Goal: Transaction & Acquisition: Purchase product/service

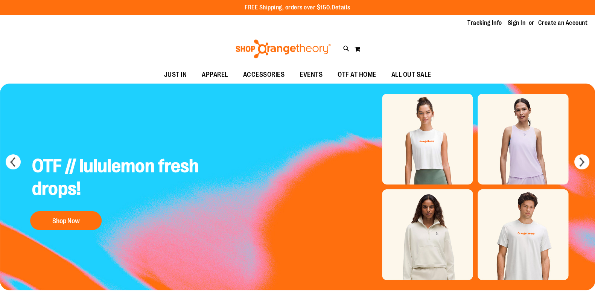
click at [261, 46] on img at bounding box center [284, 49] width 98 height 19
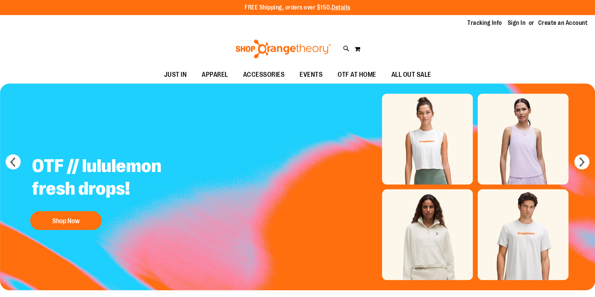
click at [518, 23] on link "Sign In" at bounding box center [517, 23] width 18 height 8
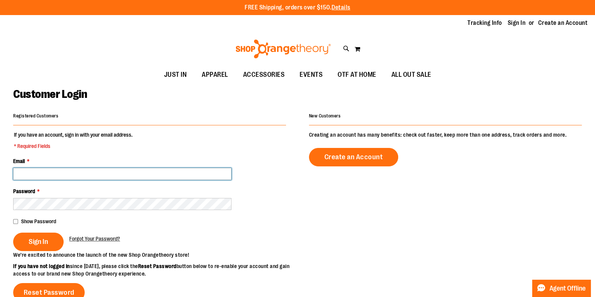
click at [146, 174] on input "Email *" at bounding box center [122, 174] width 218 height 12
type input "**********"
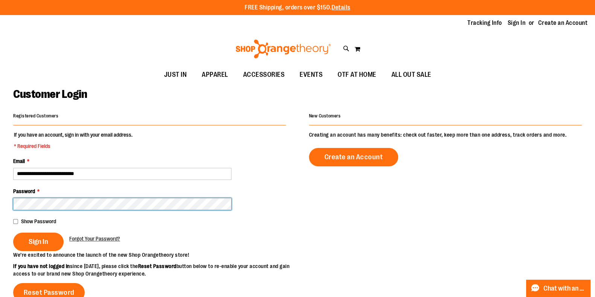
click at [13, 233] on button "Sign In" at bounding box center [38, 242] width 50 height 18
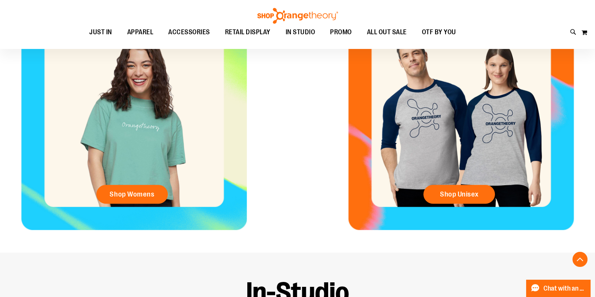
scroll to position [355, 0]
click at [137, 197] on span "Shop Womens" at bounding box center [132, 194] width 45 height 8
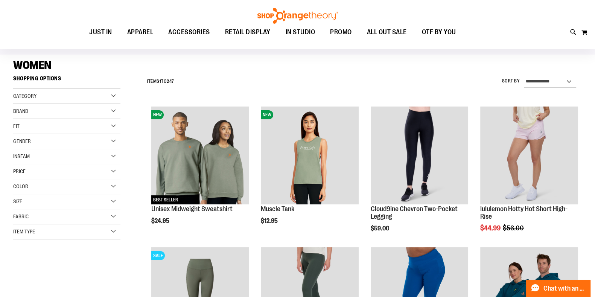
scroll to position [47, 0]
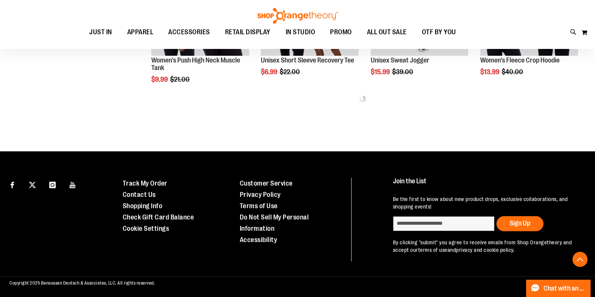
scroll to position [784, 0]
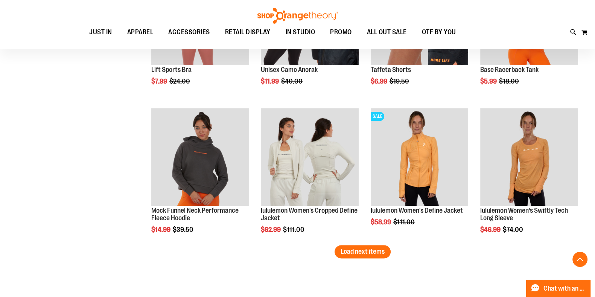
scroll to position [1170, 0]
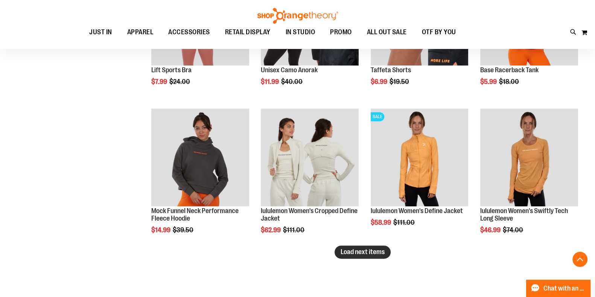
click at [354, 257] on button "Load next items" at bounding box center [363, 251] width 56 height 13
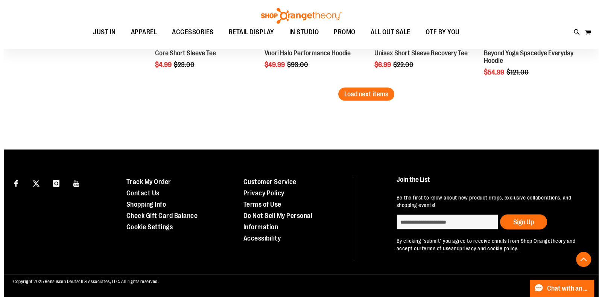
scroll to position [1658, 0]
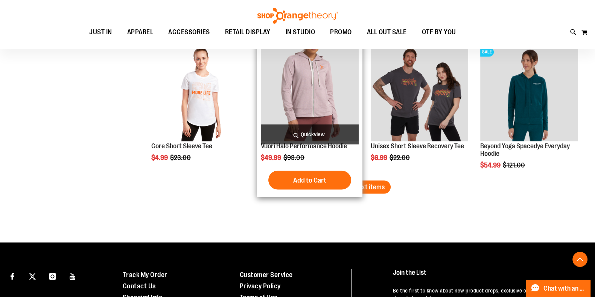
click at [310, 134] on span "Quickview" at bounding box center [310, 134] width 98 height 20
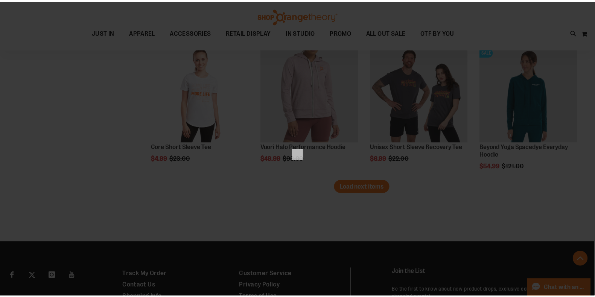
scroll to position [0, 0]
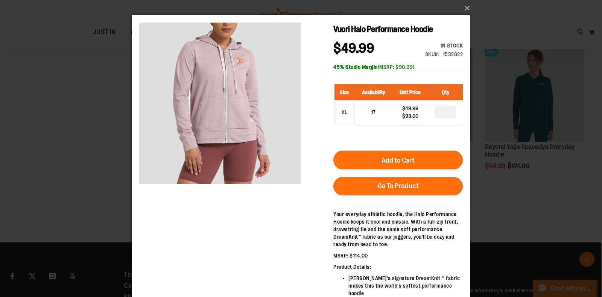
click at [78, 170] on div "×" at bounding box center [301, 148] width 602 height 297
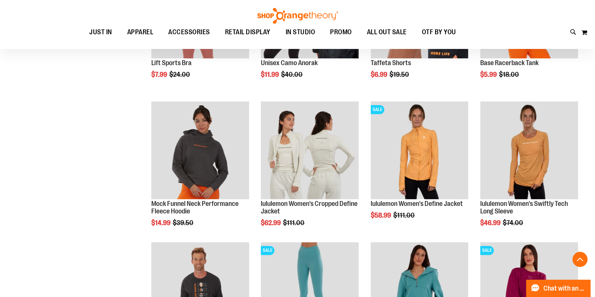
scroll to position [1167, 0]
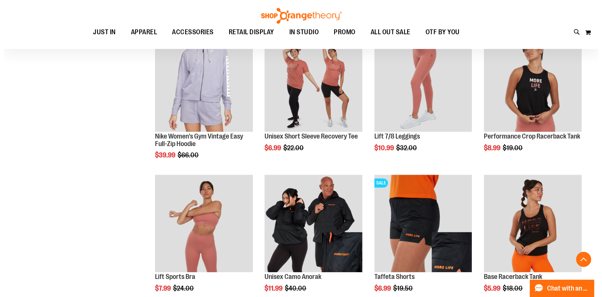
scroll to position [965, 0]
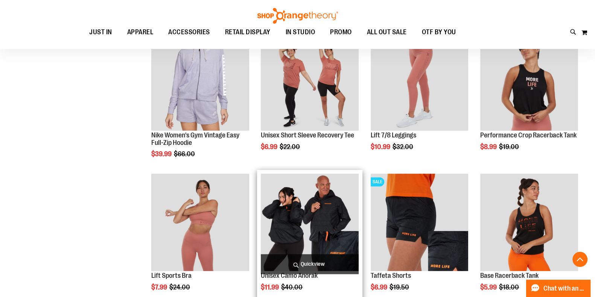
click at [297, 262] on span "Quickview" at bounding box center [310, 264] width 98 height 20
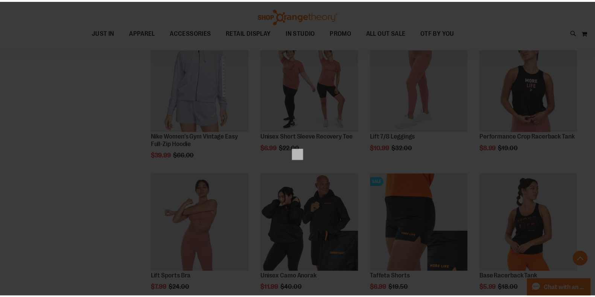
scroll to position [0, 0]
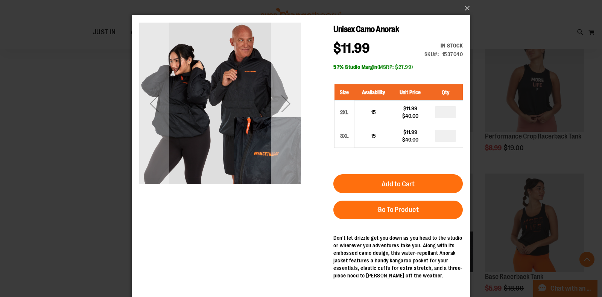
click at [286, 109] on div "Next" at bounding box center [286, 103] width 30 height 30
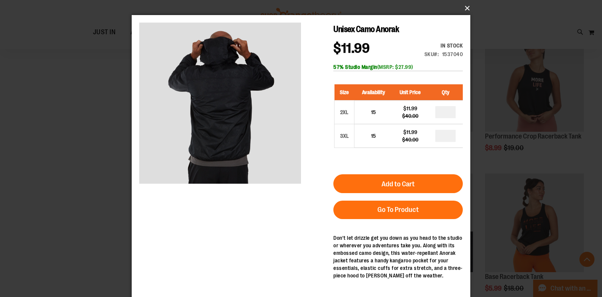
click at [465, 12] on button "×" at bounding box center [303, 8] width 339 height 17
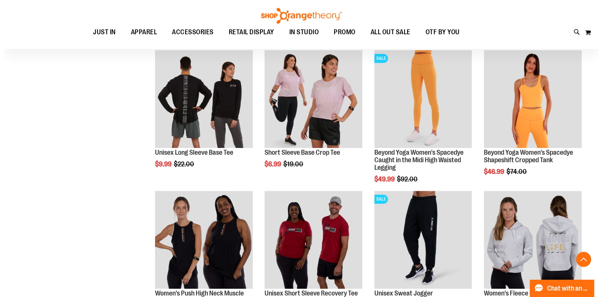
scroll to position [565, 0]
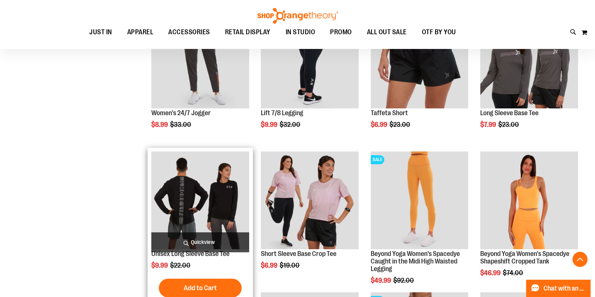
click at [216, 244] on span "Quickview" at bounding box center [200, 242] width 98 height 20
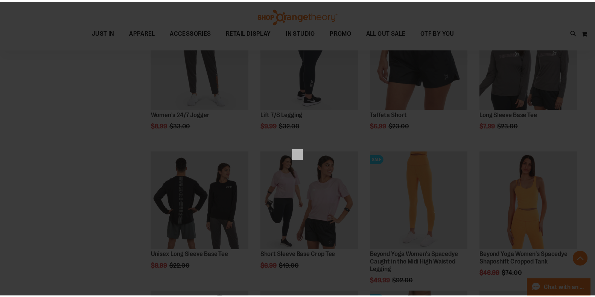
scroll to position [0, 0]
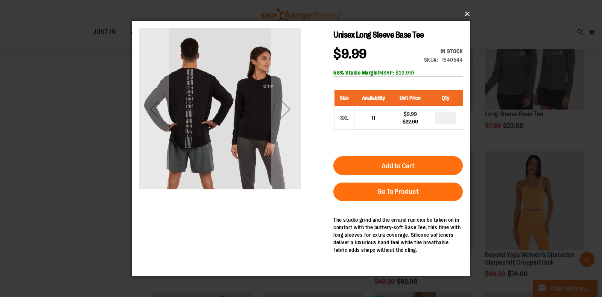
click at [467, 14] on button "×" at bounding box center [303, 14] width 339 height 17
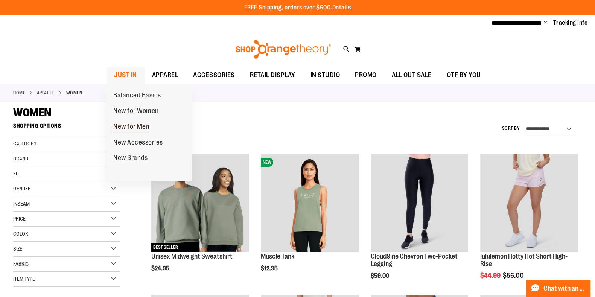
click at [128, 125] on span "New for Men" at bounding box center [131, 127] width 36 height 9
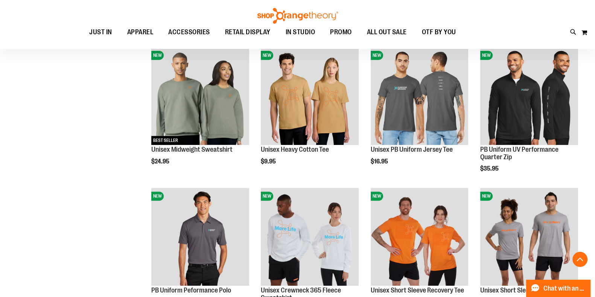
scroll to position [388, 0]
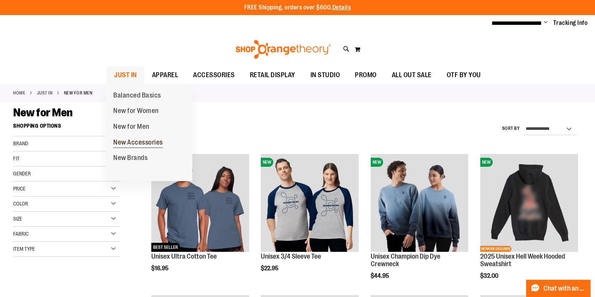
click at [126, 140] on span "New Accessories" at bounding box center [138, 143] width 50 height 9
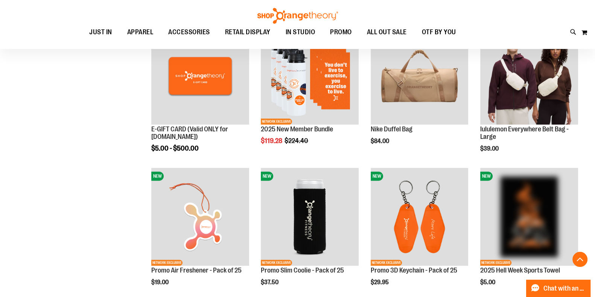
scroll to position [284, 0]
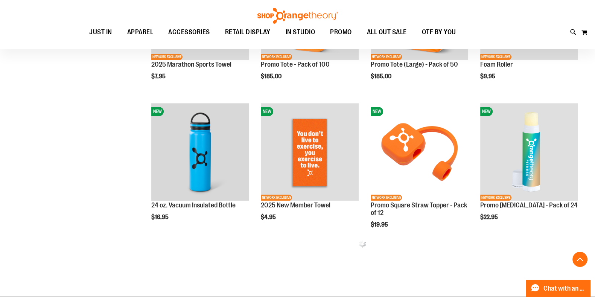
scroll to position [802, 0]
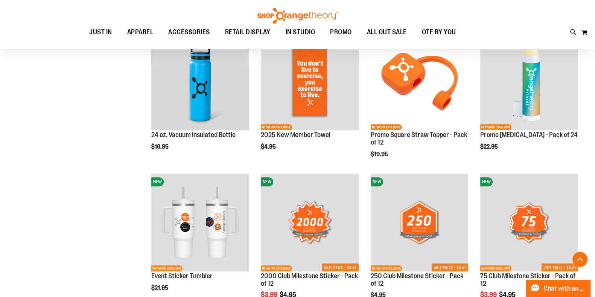
scroll to position [661, 0]
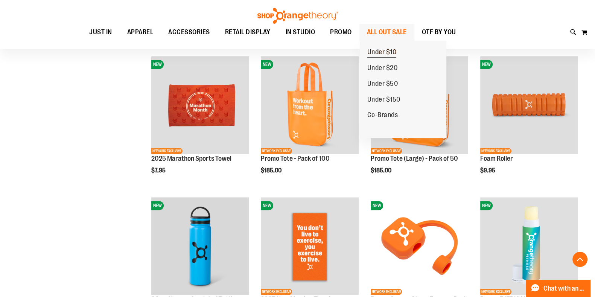
click at [392, 52] on span "Under $10" at bounding box center [381, 52] width 29 height 9
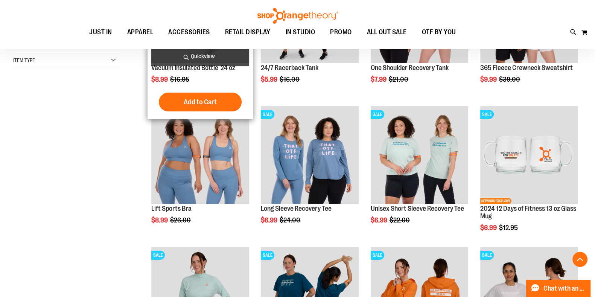
scroll to position [376, 0]
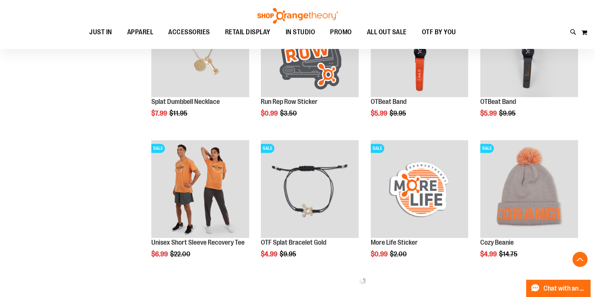
scroll to position [658, 0]
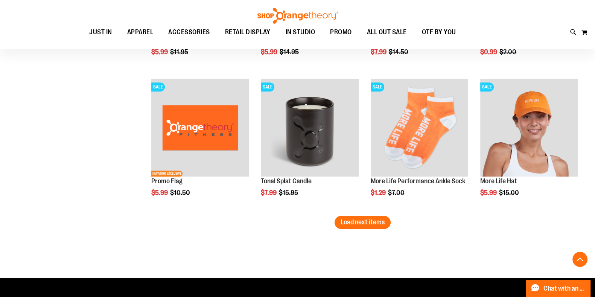
scroll to position [1093, 0]
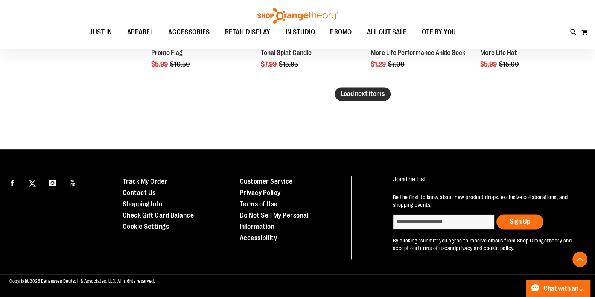
click at [377, 96] on span "Load next items" at bounding box center [363, 94] width 44 height 8
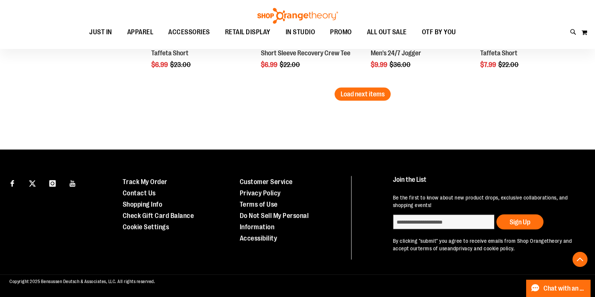
scroll to position [1515, 0]
click at [354, 97] on span "Load next items" at bounding box center [363, 94] width 44 height 8
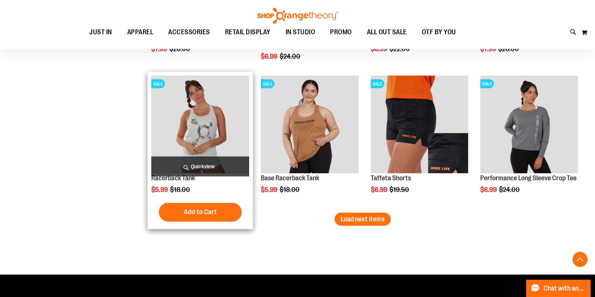
scroll to position [2079, 0]
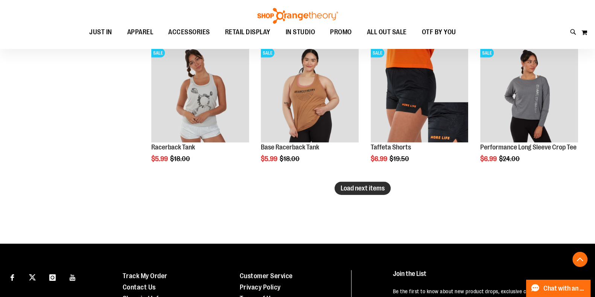
click at [337, 182] on button "Load next items" at bounding box center [363, 188] width 56 height 13
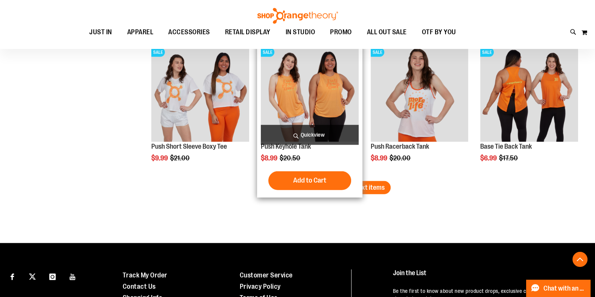
scroll to position [2501, 0]
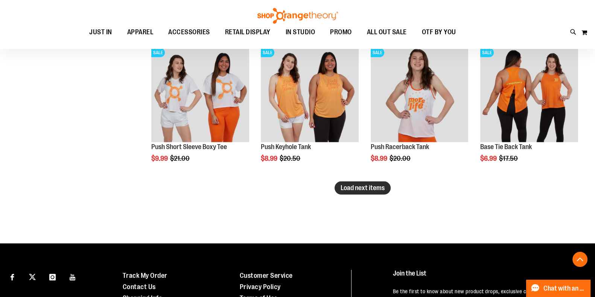
click at [338, 183] on button "Load next items" at bounding box center [363, 187] width 56 height 13
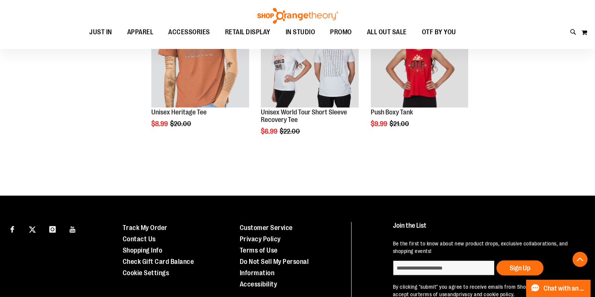
scroll to position [2722, 0]
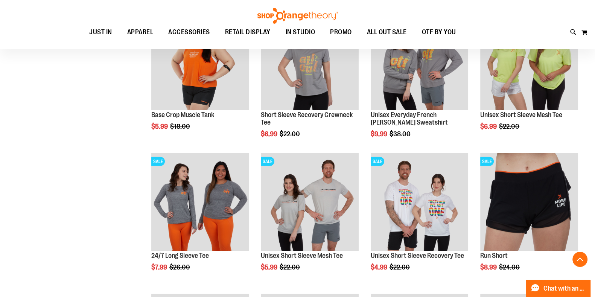
scroll to position [2204, 0]
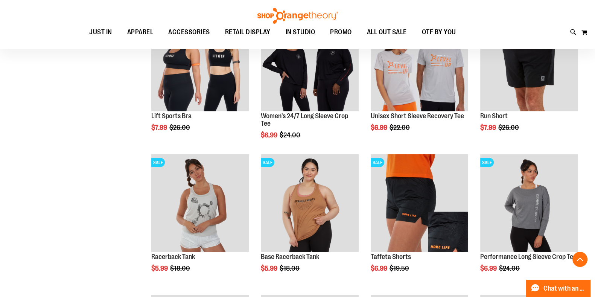
scroll to position [1875, 0]
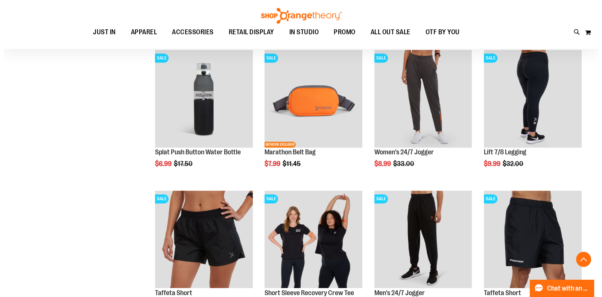
scroll to position [1498, 0]
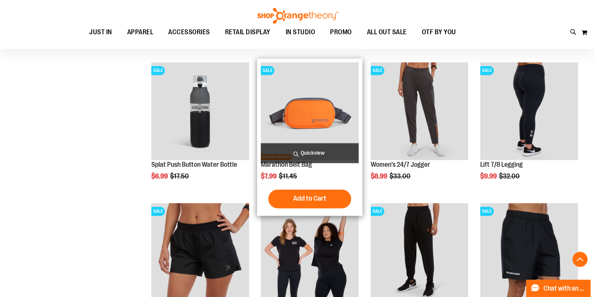
click at [331, 154] on span "Quickview" at bounding box center [310, 153] width 98 height 20
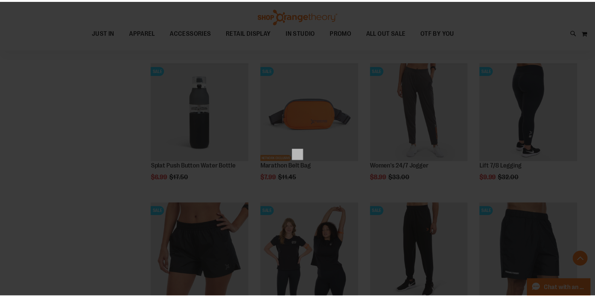
scroll to position [0, 0]
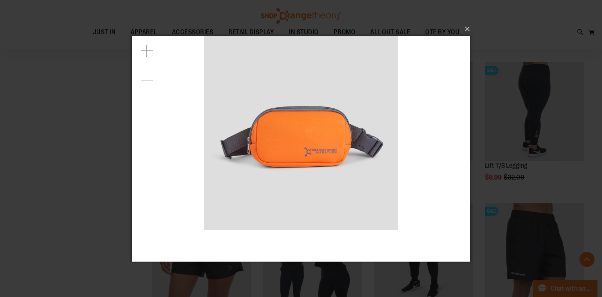
click at [41, 131] on div "×" at bounding box center [301, 148] width 602 height 297
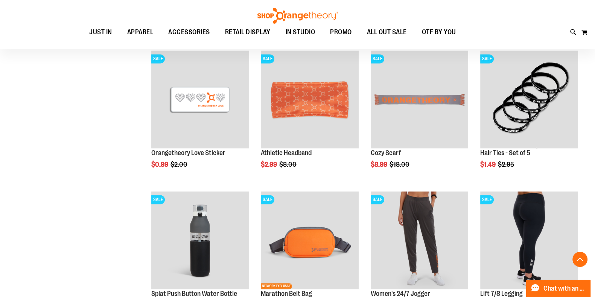
scroll to position [1310, 0]
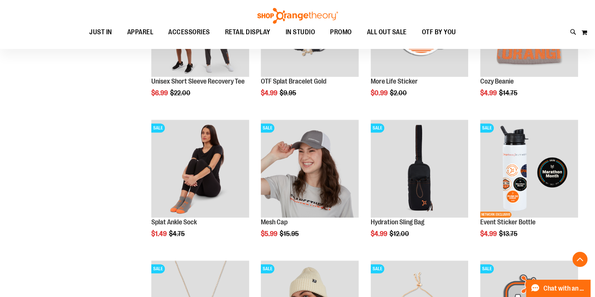
scroll to position [876, 0]
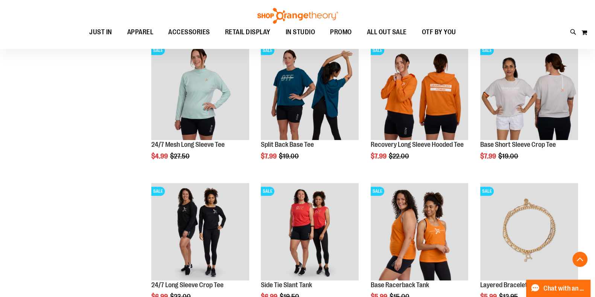
scroll to position [394, 0]
